Goal: Task Accomplishment & Management: Manage account settings

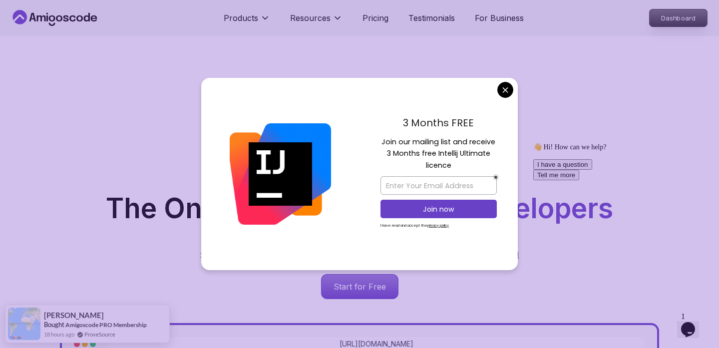
click at [676, 19] on p "Dashboard" at bounding box center [677, 17] width 57 height 17
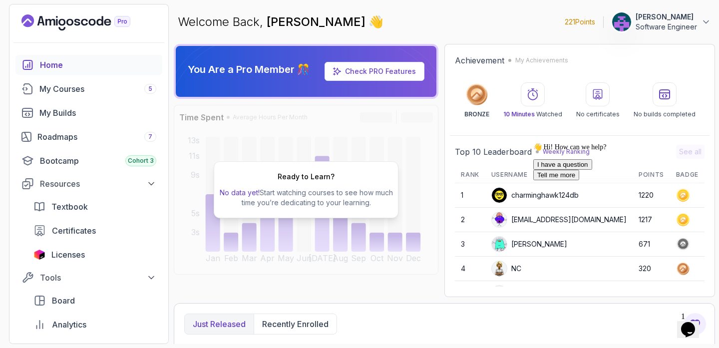
click at [645, 23] on p "Software Engineer" at bounding box center [665, 27] width 61 height 10
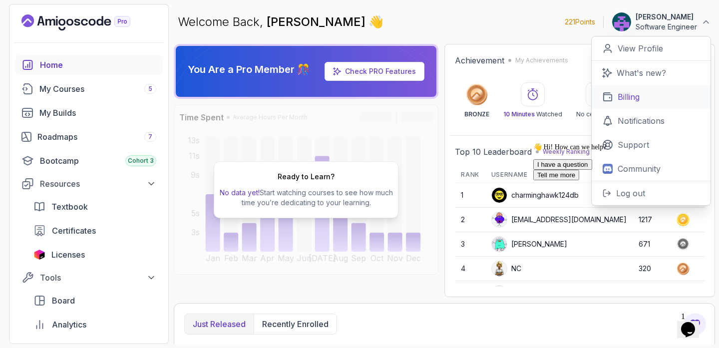
click at [646, 93] on link "Billing" at bounding box center [650, 97] width 119 height 24
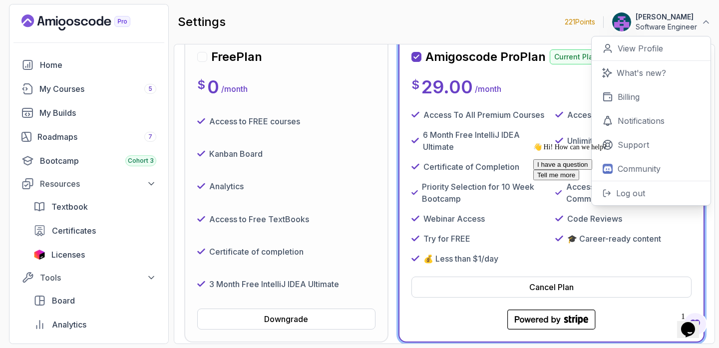
scroll to position [110, 0]
click at [204, 57] on div at bounding box center [202, 56] width 10 height 10
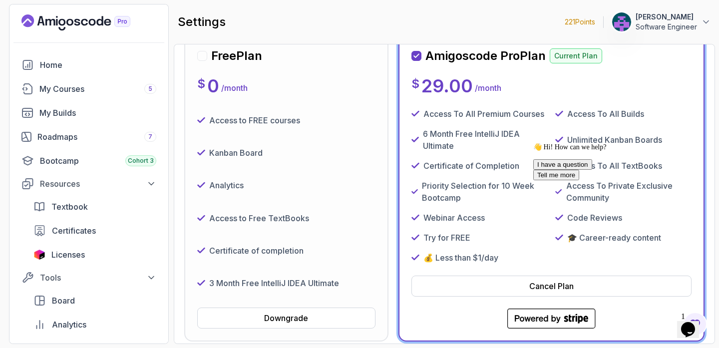
click at [204, 57] on div at bounding box center [202, 56] width 10 height 10
click at [307, 319] on div "Downgrade" at bounding box center [286, 318] width 44 height 12
